Goal: Find specific page/section: Find specific page/section

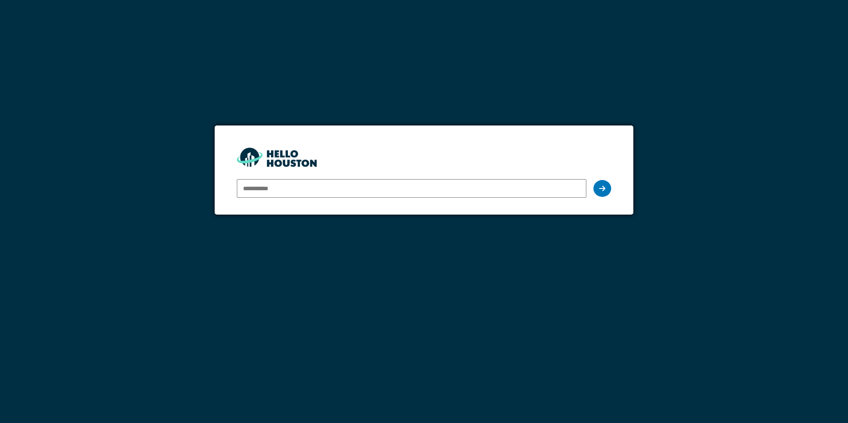
type input "**********"
click at [605, 188] on div at bounding box center [602, 188] width 18 height 17
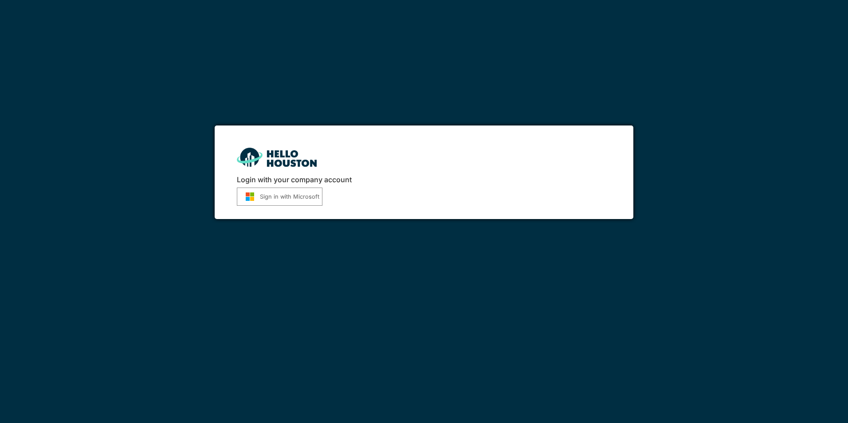
click at [278, 196] on button "Sign in with Microsoft" at bounding box center [280, 197] width 86 height 18
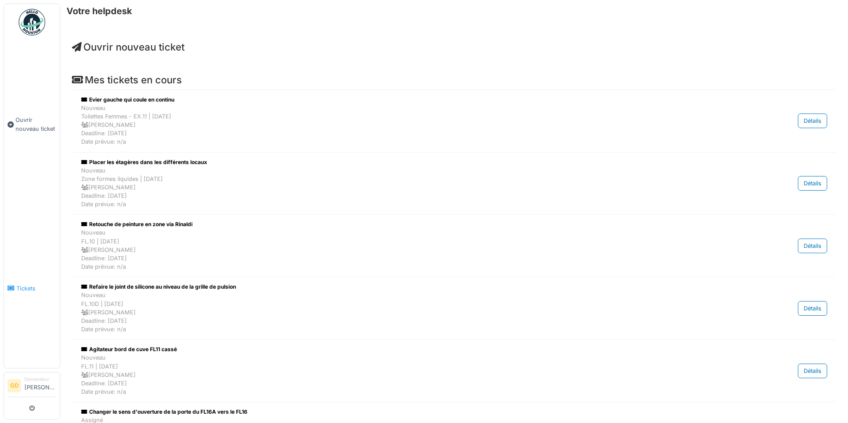
click at [40, 284] on span "Tickets" at bounding box center [36, 288] width 40 height 8
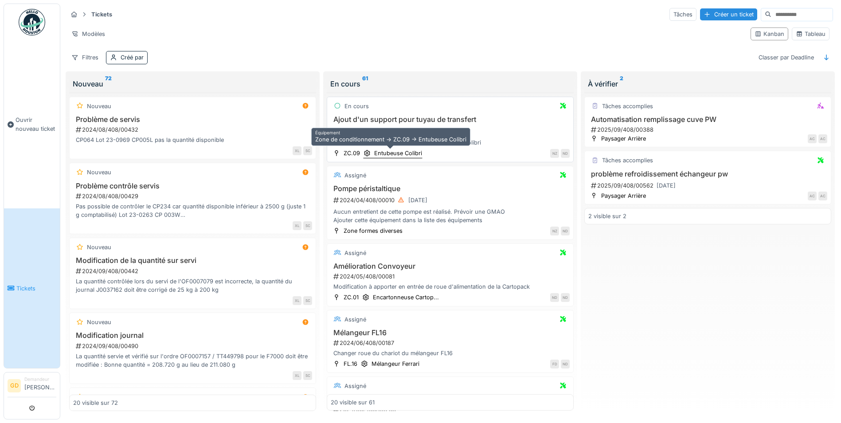
click at [389, 154] on div "Entubeuse Colibri" at bounding box center [398, 153] width 48 height 8
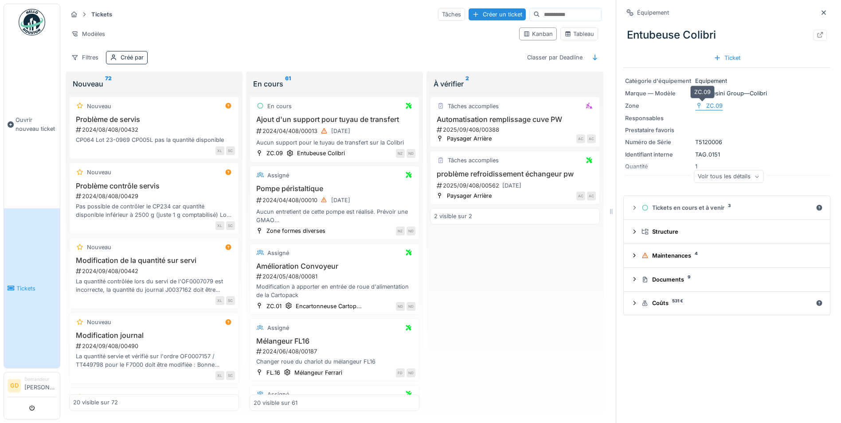
click at [710, 107] on div "ZC.09" at bounding box center [714, 106] width 16 height 8
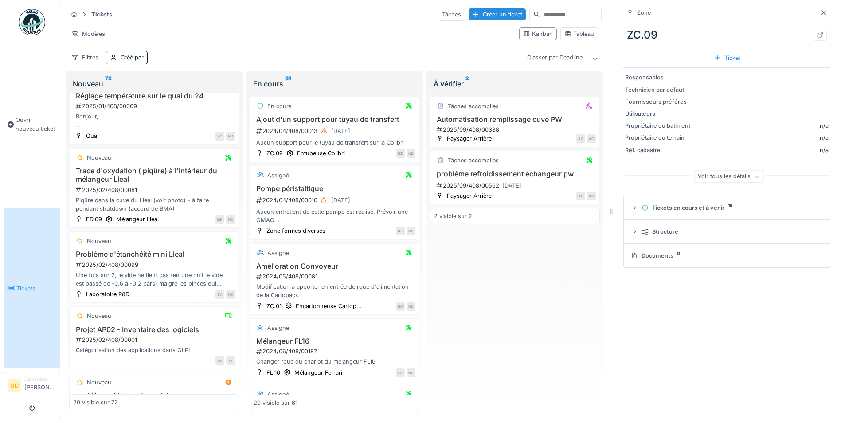
scroll to position [7, 0]
click at [92, 28] on div "Modèles" at bounding box center [88, 33] width 42 height 13
click at [95, 10] on strong "Tickets" at bounding box center [102, 14] width 28 height 8
click at [73, 12] on icon at bounding box center [74, 15] width 7 height 6
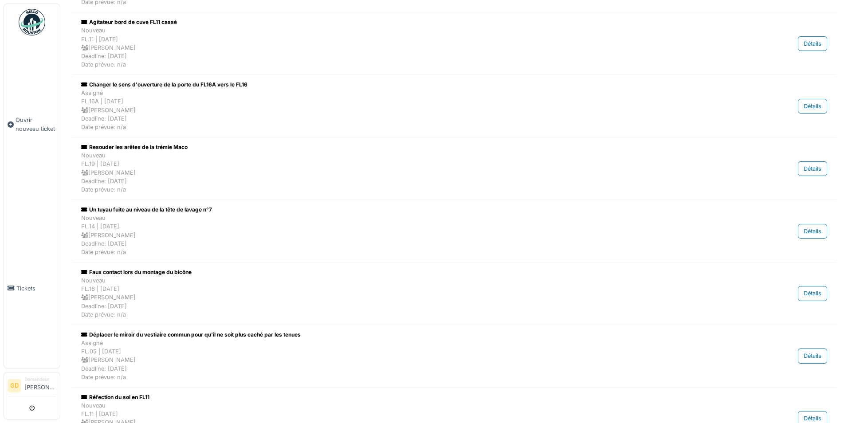
scroll to position [367, 0]
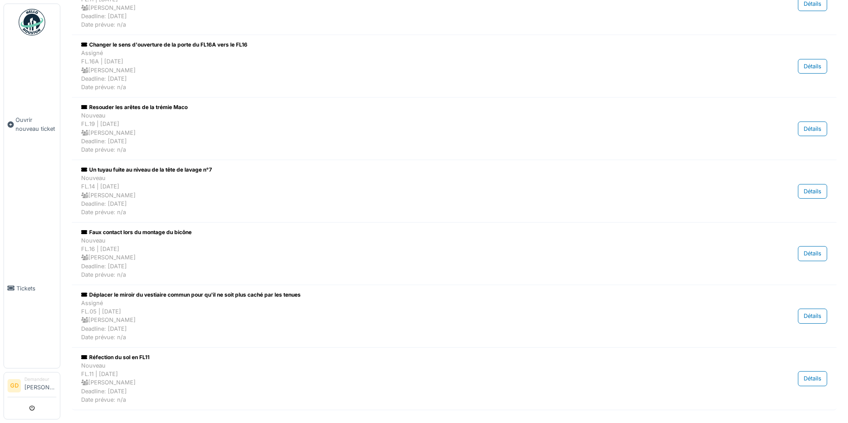
click at [45, 387] on li "Demandeur Geoffrey Deneubourg" at bounding box center [40, 385] width 32 height 19
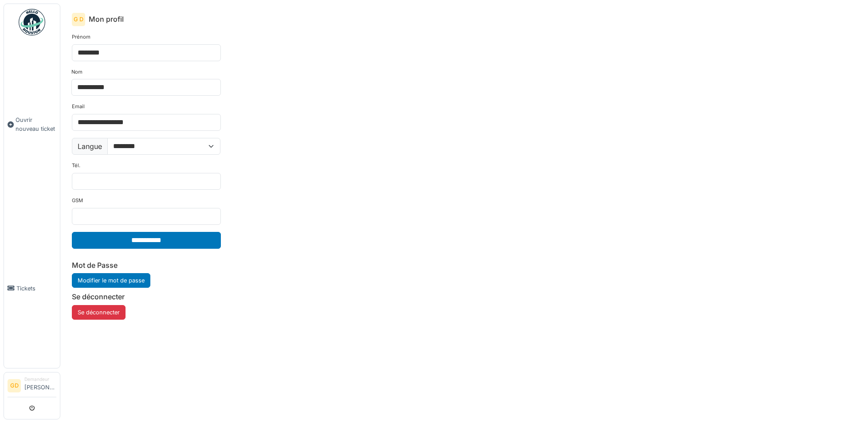
click at [312, 169] on div "**********" at bounding box center [454, 219] width 779 height 386
